Goal: Navigation & Orientation: Find specific page/section

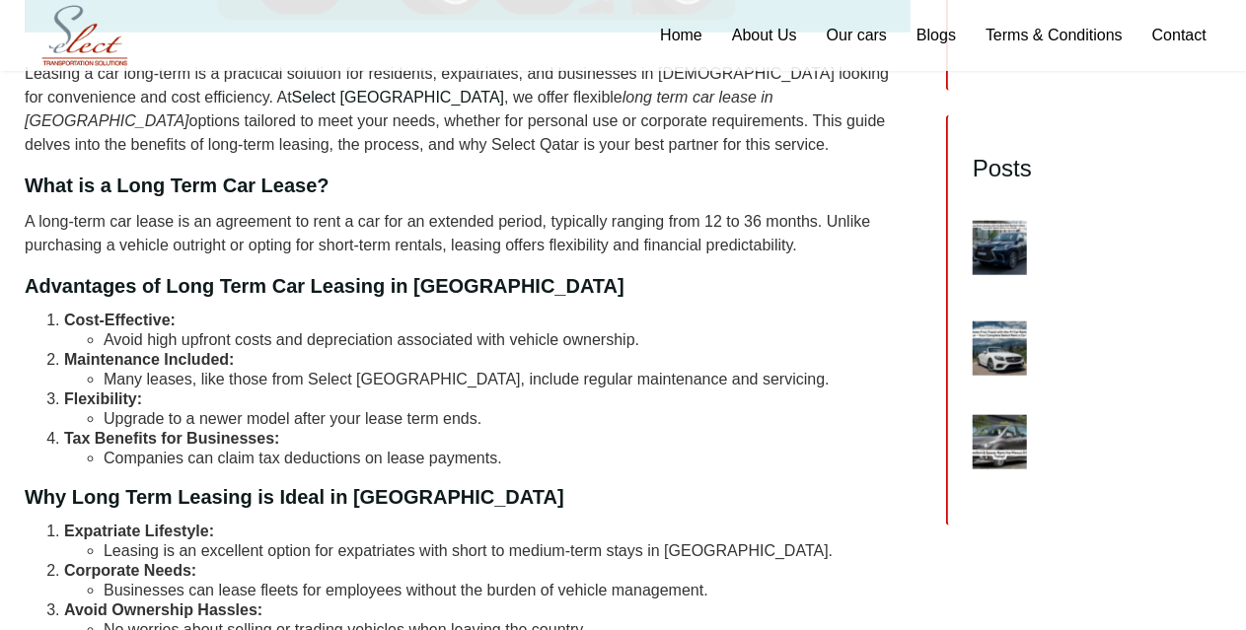
scroll to position [592, 0]
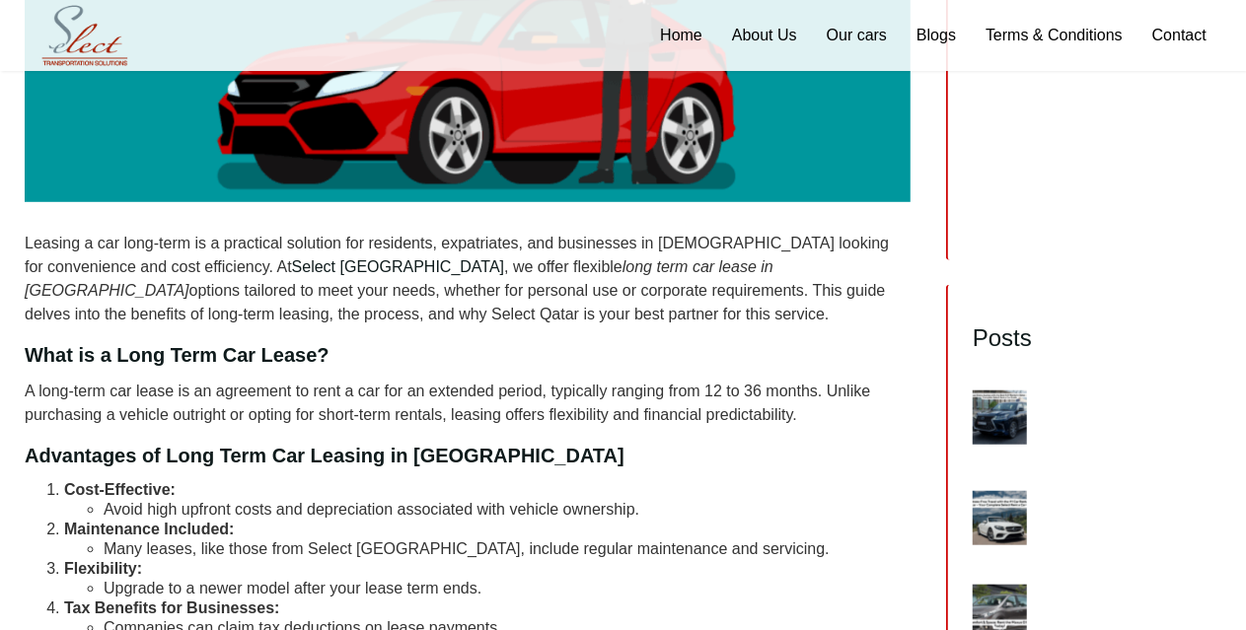
click at [993, 391] on img at bounding box center [1000, 418] width 54 height 54
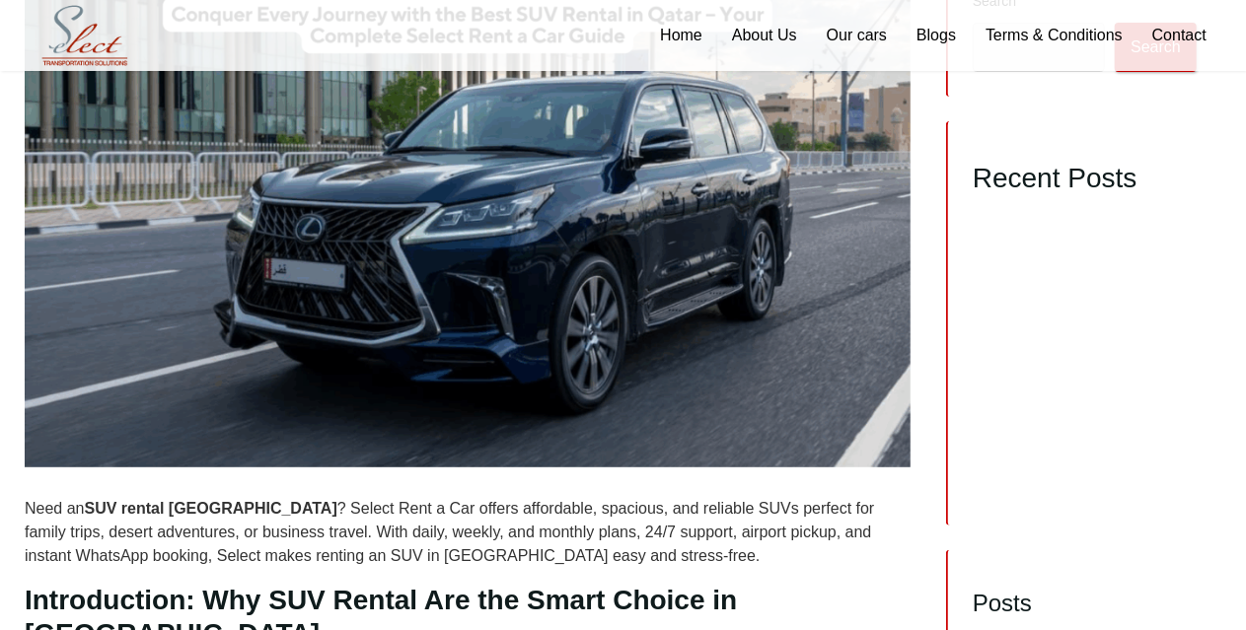
scroll to position [296, 0]
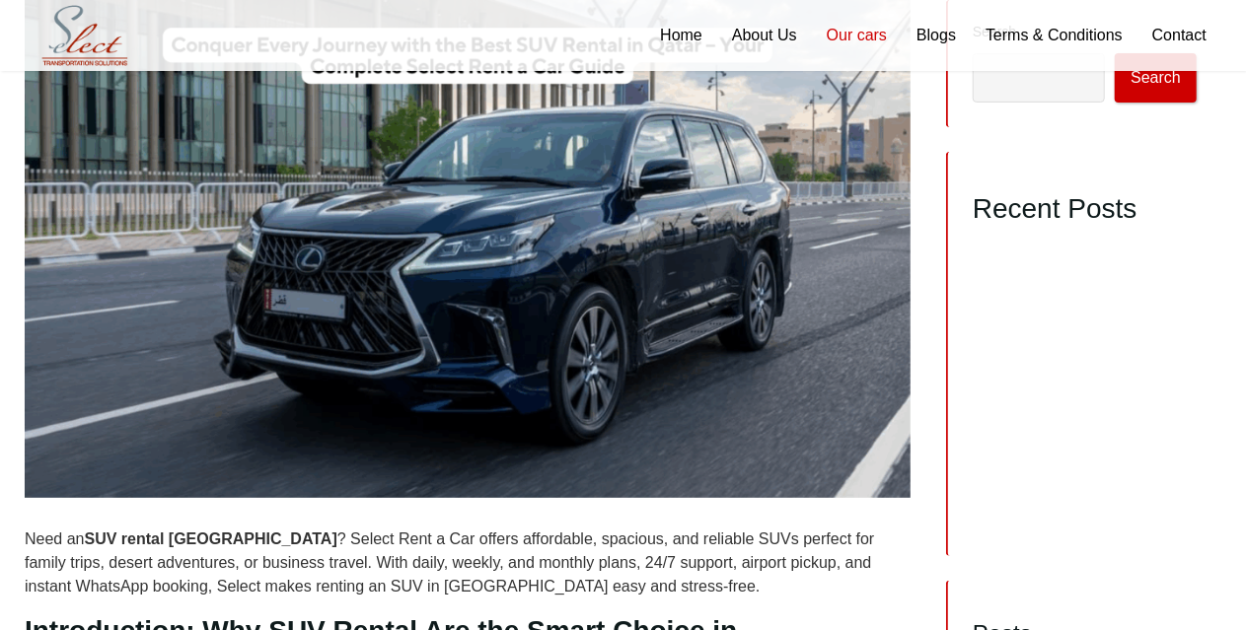
click at [852, 38] on link "Our cars" at bounding box center [857, 35] width 90 height 71
